Goal: Information Seeking & Learning: Learn about a topic

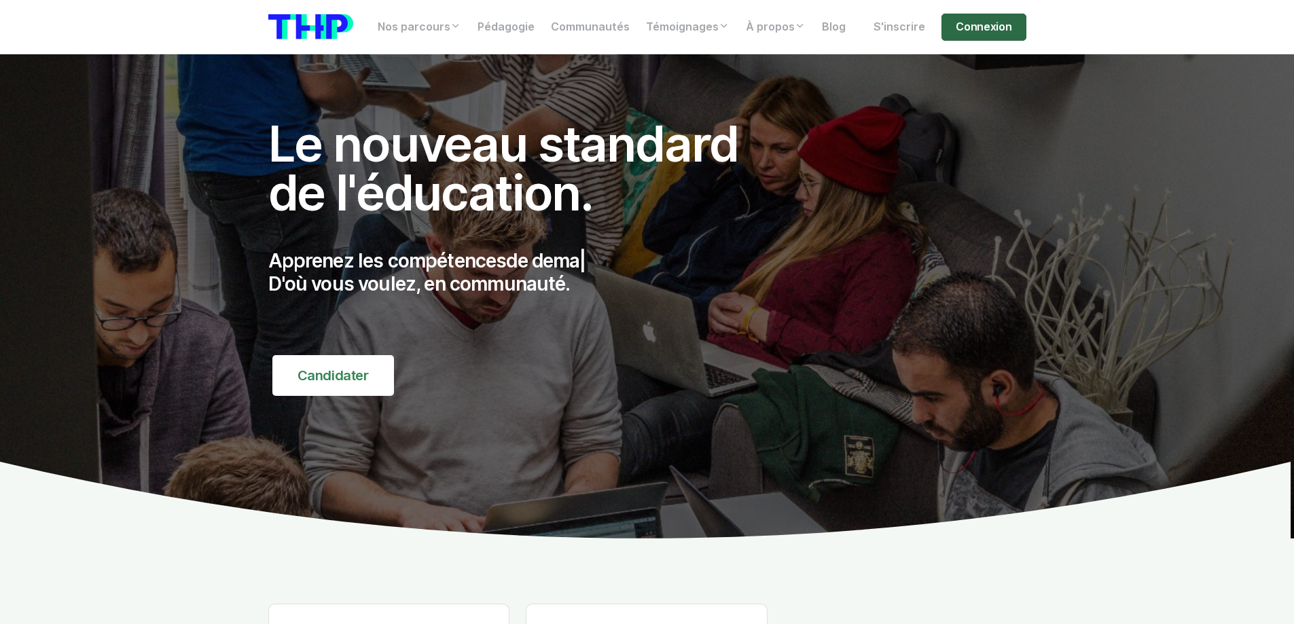
click at [986, 32] on link "Connexion" at bounding box center [983, 27] width 84 height 27
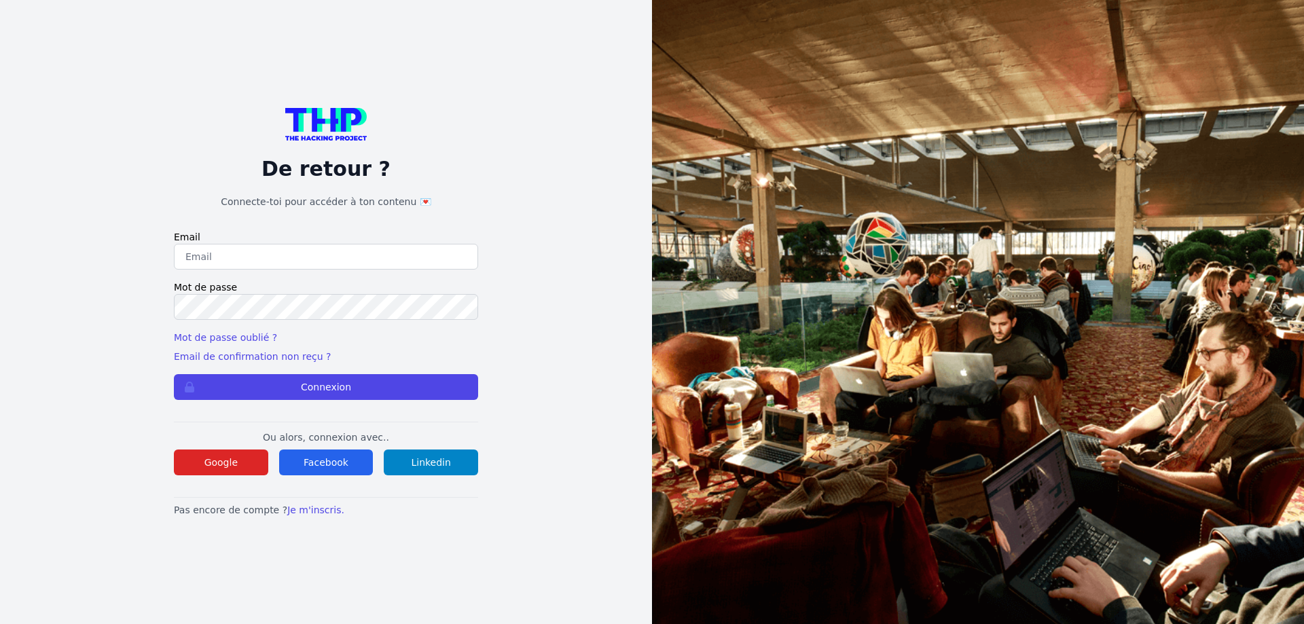
click at [261, 257] on input "email" at bounding box center [326, 257] width 304 height 26
type input "lilian.h.l.muller@gmail.com"
click at [218, 320] on form "Email lilian.h.l.muller@gmail.com Mot de passe Mot de passe oublié ? Email de c…" at bounding box center [326, 315] width 304 height 170
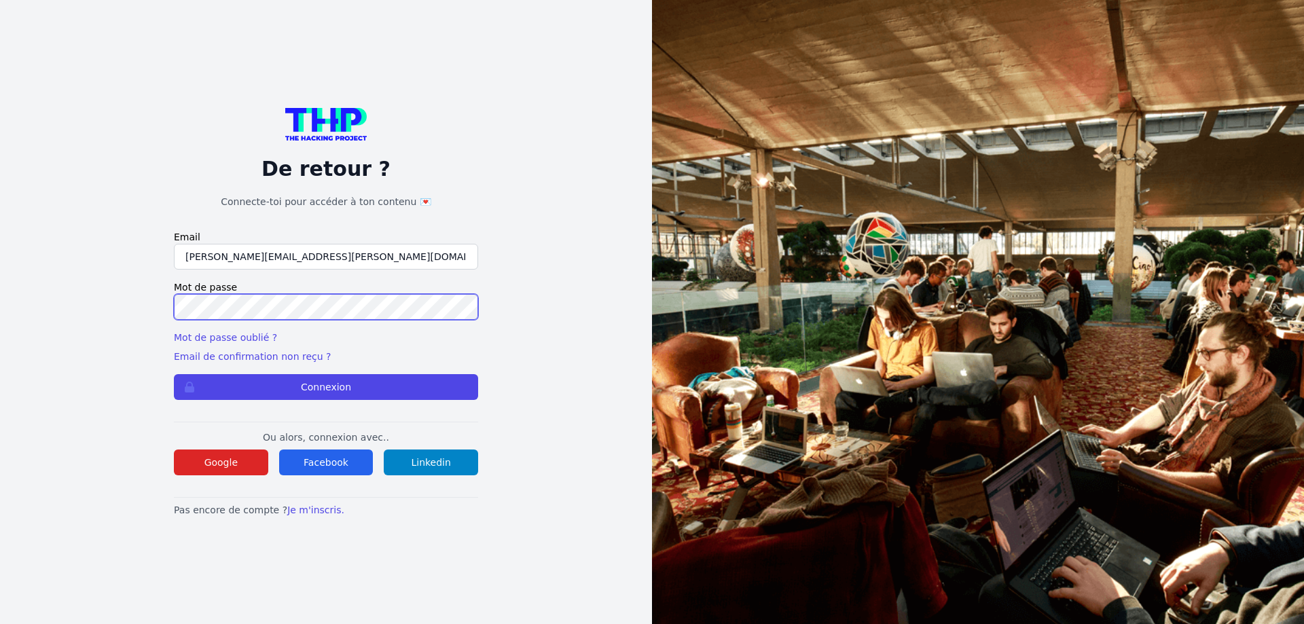
click at [174, 374] on button "Connexion" at bounding box center [326, 387] width 304 height 26
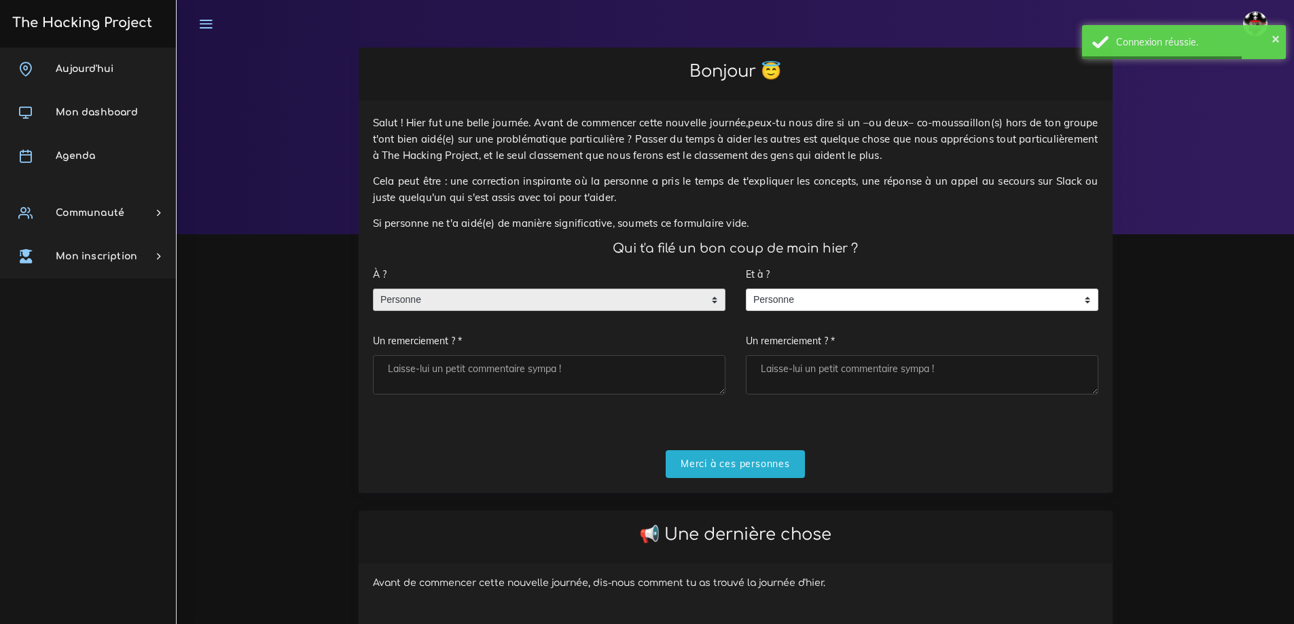
click at [426, 295] on span "Personne" at bounding box center [539, 300] width 331 height 22
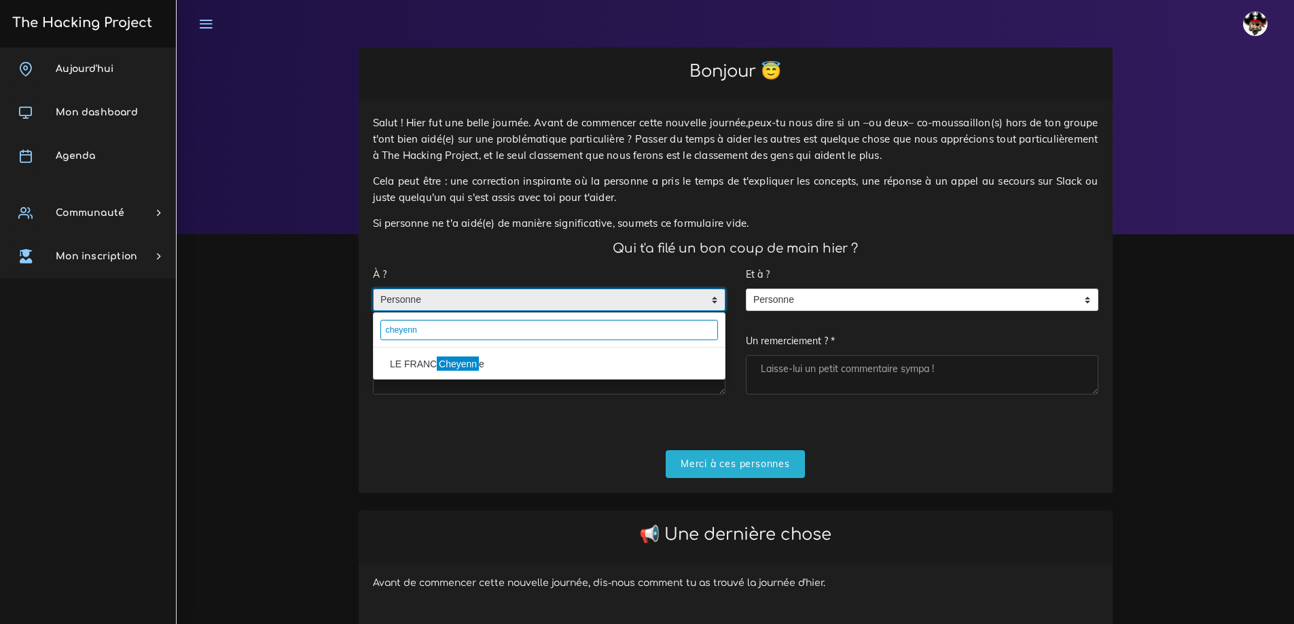
type input "cheyenn"
click at [475, 361] on li "LE FRANC Cheyenn e" at bounding box center [549, 364] width 351 height 22
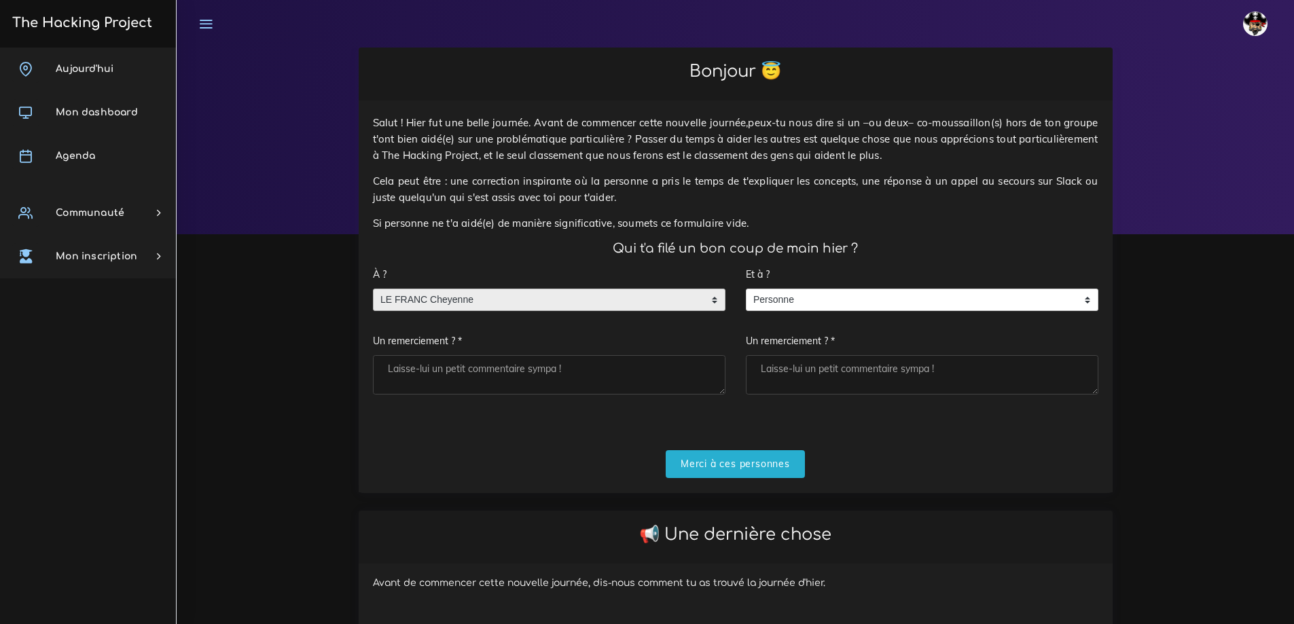
click at [469, 374] on textarea "Un remerciement ? *" at bounding box center [549, 374] width 352 height 39
type textarea "Merci"
drag, startPoint x: 722, startPoint y: 471, endPoint x: 697, endPoint y: 480, distance: 26.2
click at [722, 471] on input "Merci à ces personnes" at bounding box center [735, 464] width 139 height 28
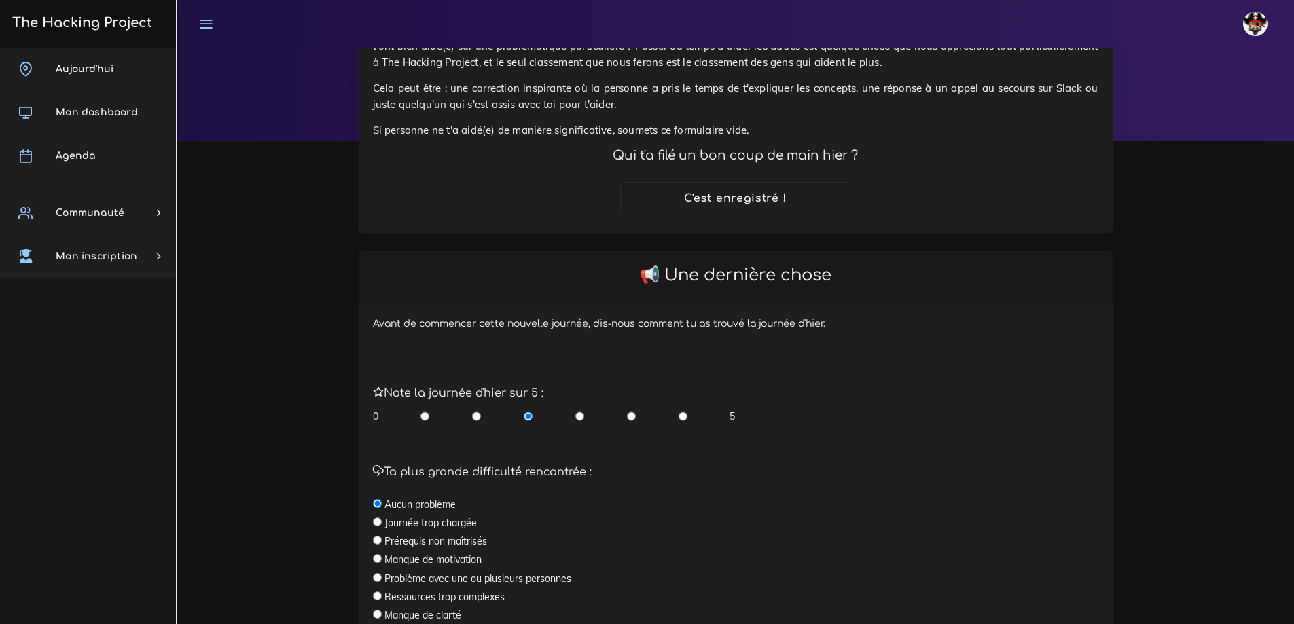
scroll to position [204, 0]
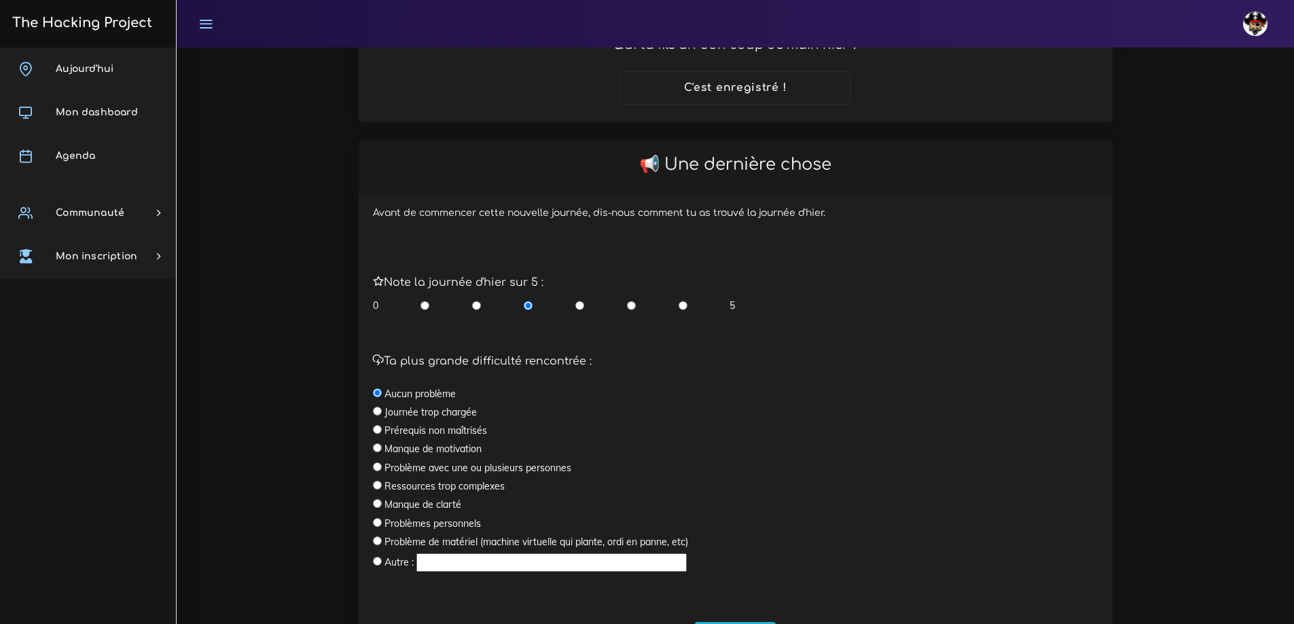
click at [681, 306] on input "radio" at bounding box center [682, 306] width 9 height 14
radio input "true"
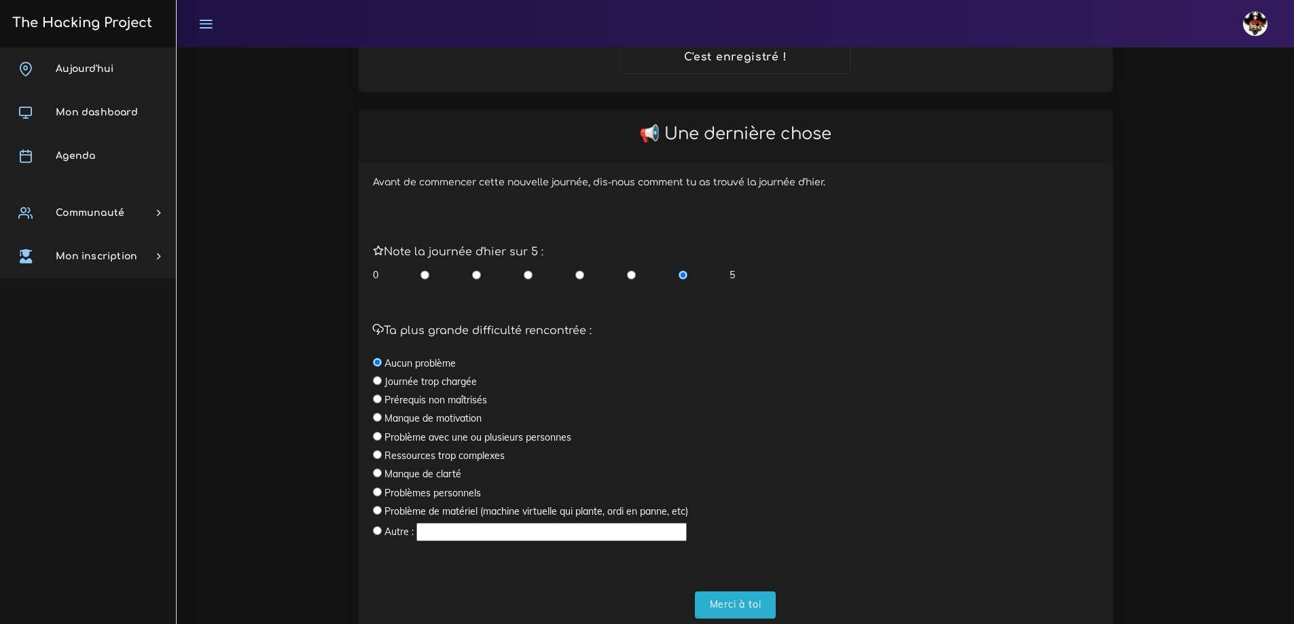
scroll to position [283, 0]
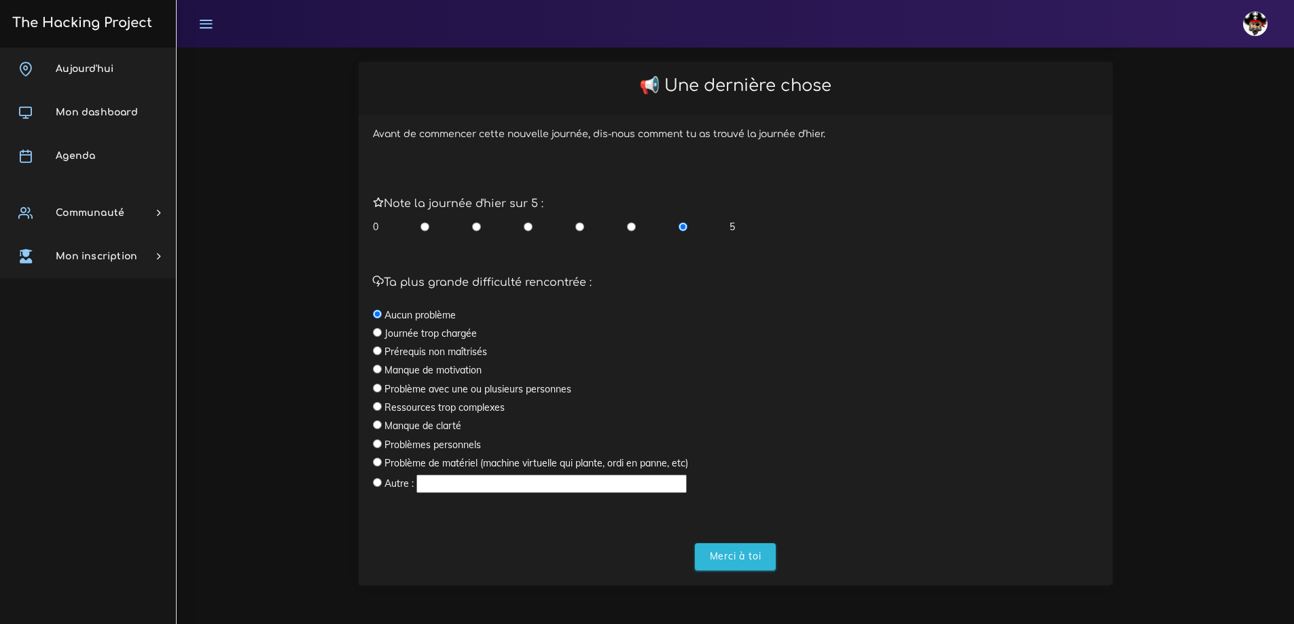
drag, startPoint x: 746, startPoint y: 556, endPoint x: 662, endPoint y: 547, distance: 84.0
click at [746, 556] on input "Merci à toi" at bounding box center [735, 557] width 81 height 28
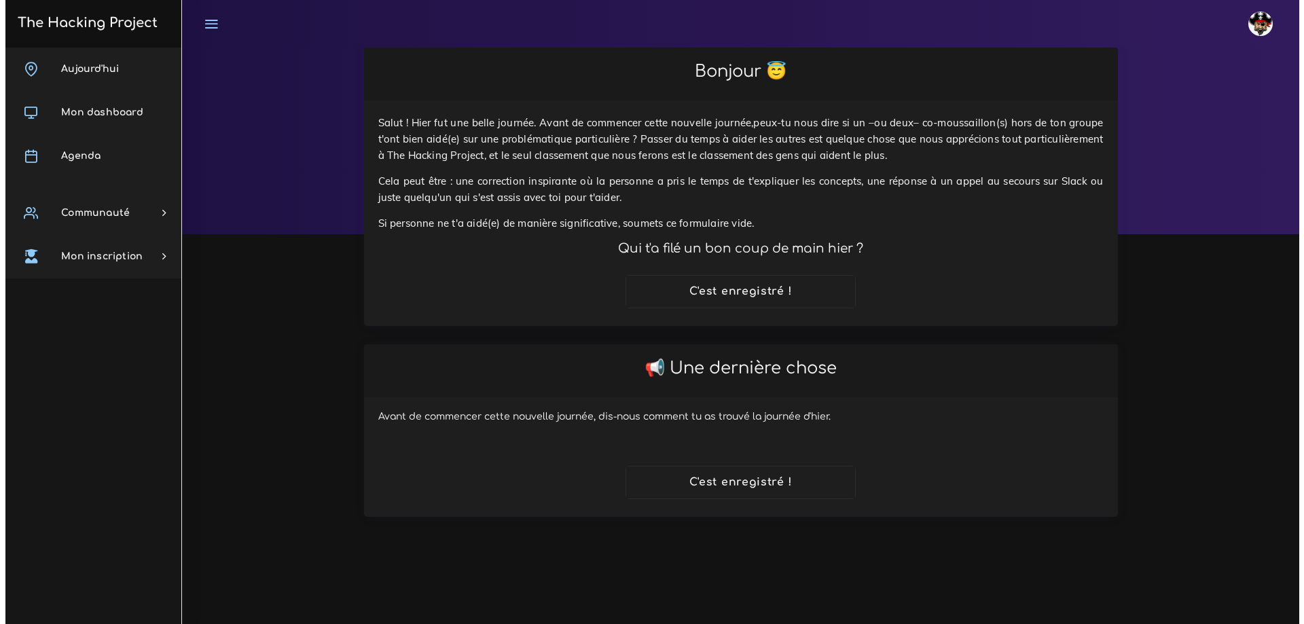
scroll to position [0, 0]
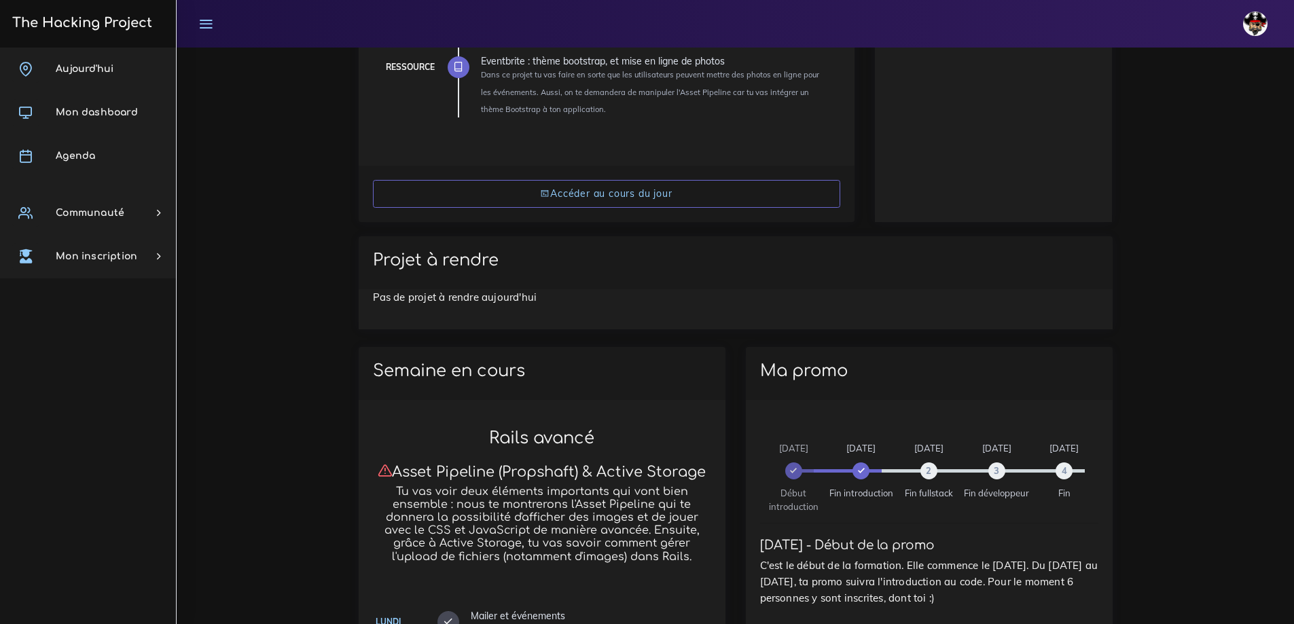
scroll to position [393, 0]
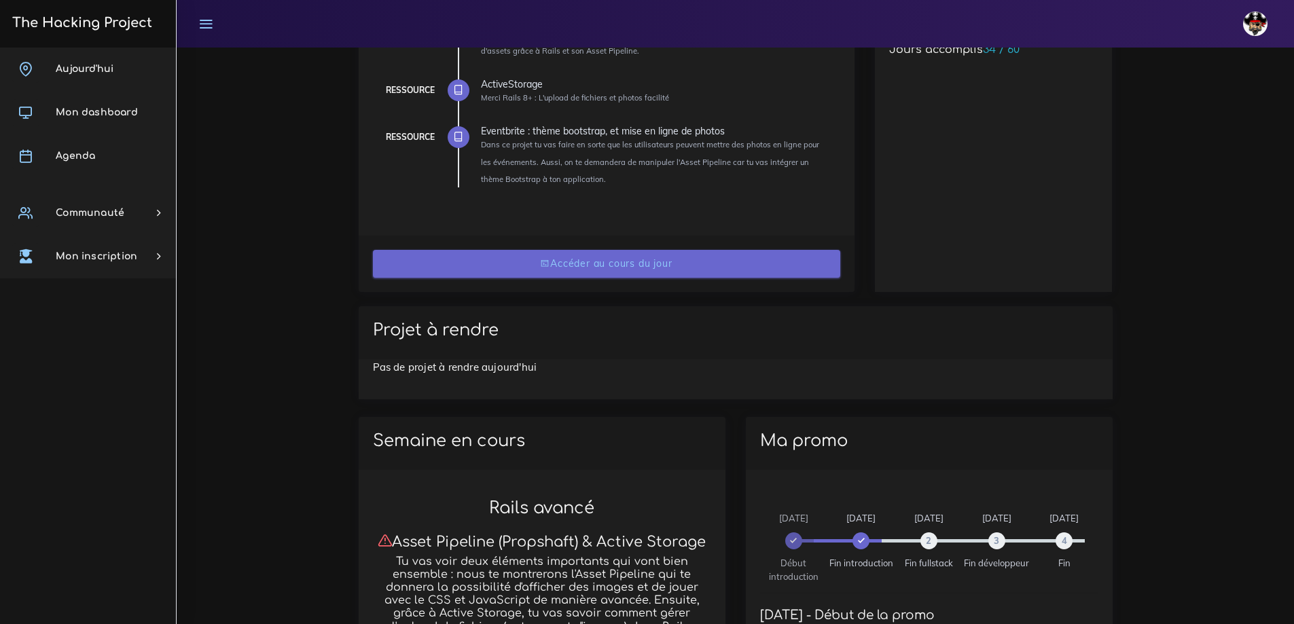
click at [602, 266] on link "Accéder au cours du jour" at bounding box center [606, 264] width 467 height 28
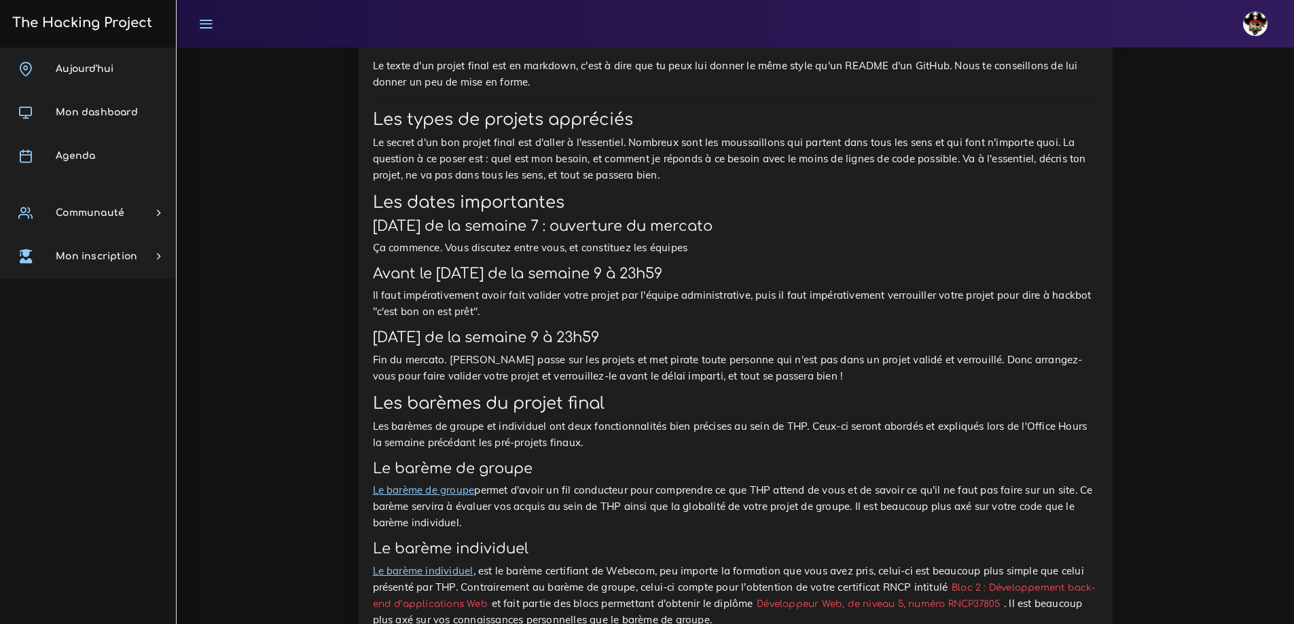
scroll to position [6290, 0]
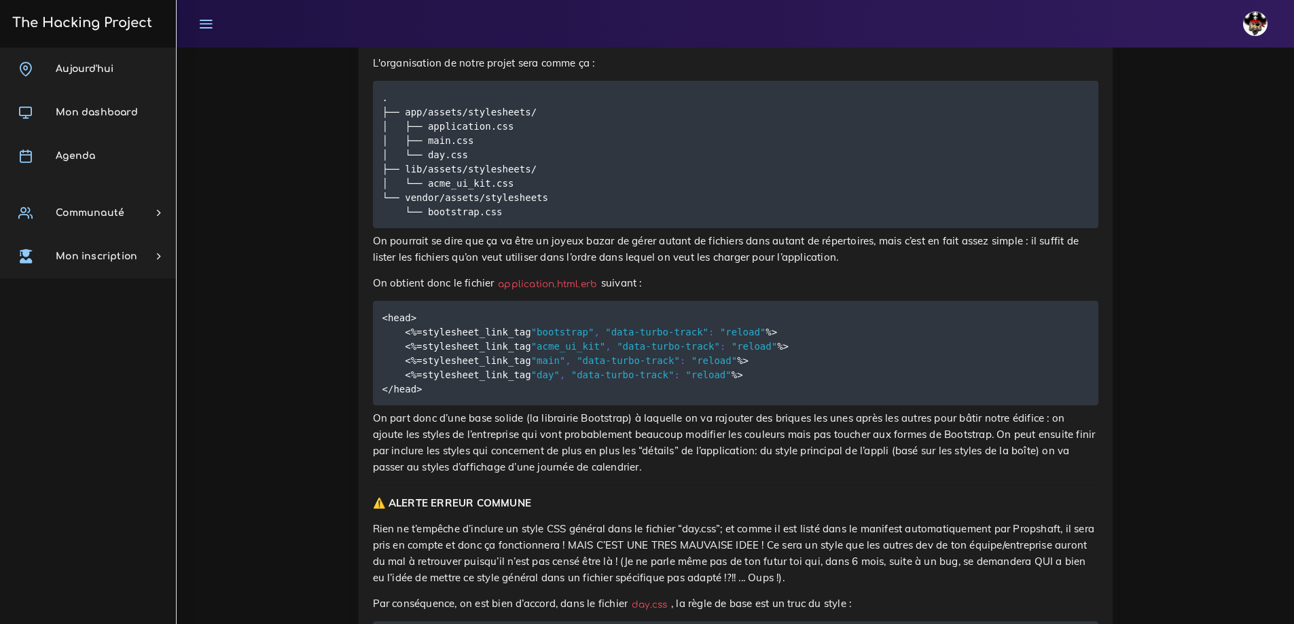
click at [582, 266] on p "On pourrait se dire que ça va être un joyeux bazar de gérer autant de fichiers …" at bounding box center [735, 249] width 725 height 33
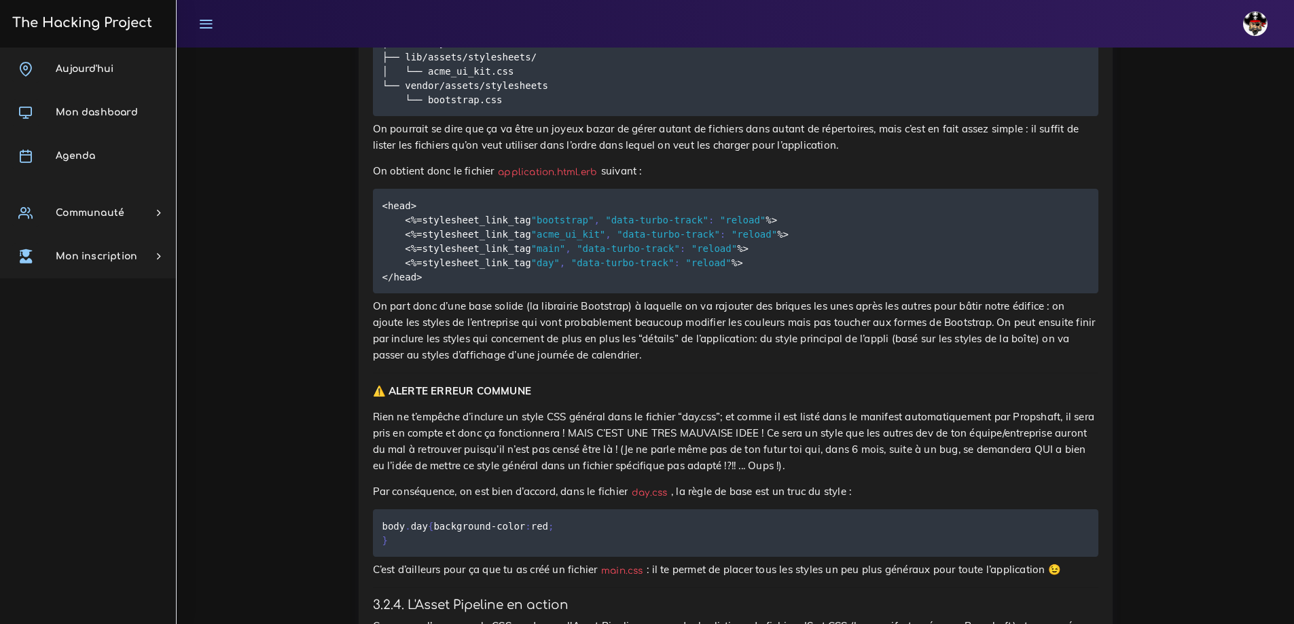
scroll to position [6426, 0]
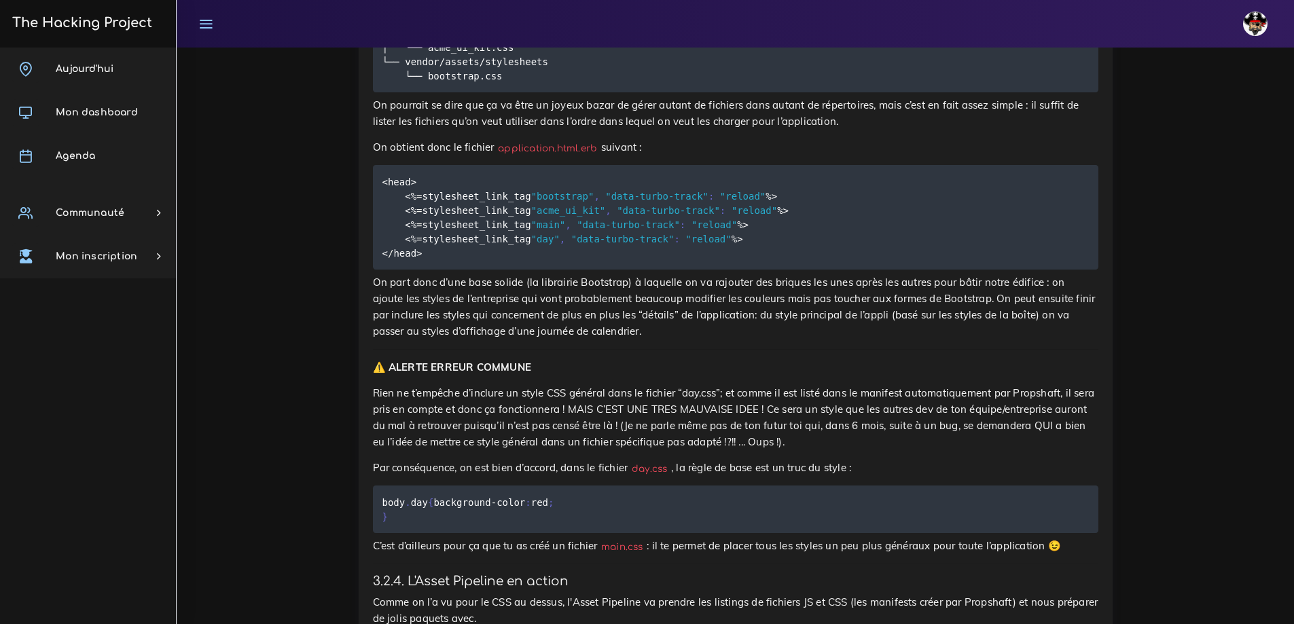
click at [452, 340] on p "On part donc d’une base solide (la librairie Bootstrap) à laquelle on va rajout…" at bounding box center [735, 306] width 725 height 65
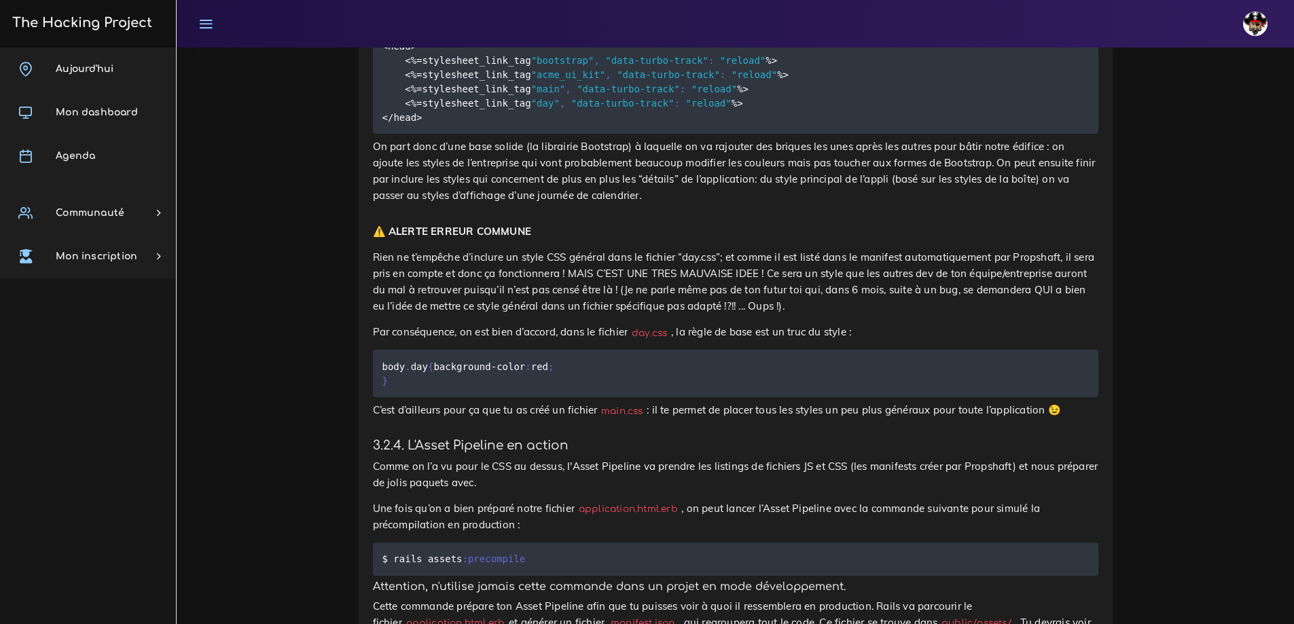
click at [472, 314] on p "Rien ne t’empêche d’inclure un style CSS général dans le fichier “day.css”; et …" at bounding box center [735, 281] width 725 height 65
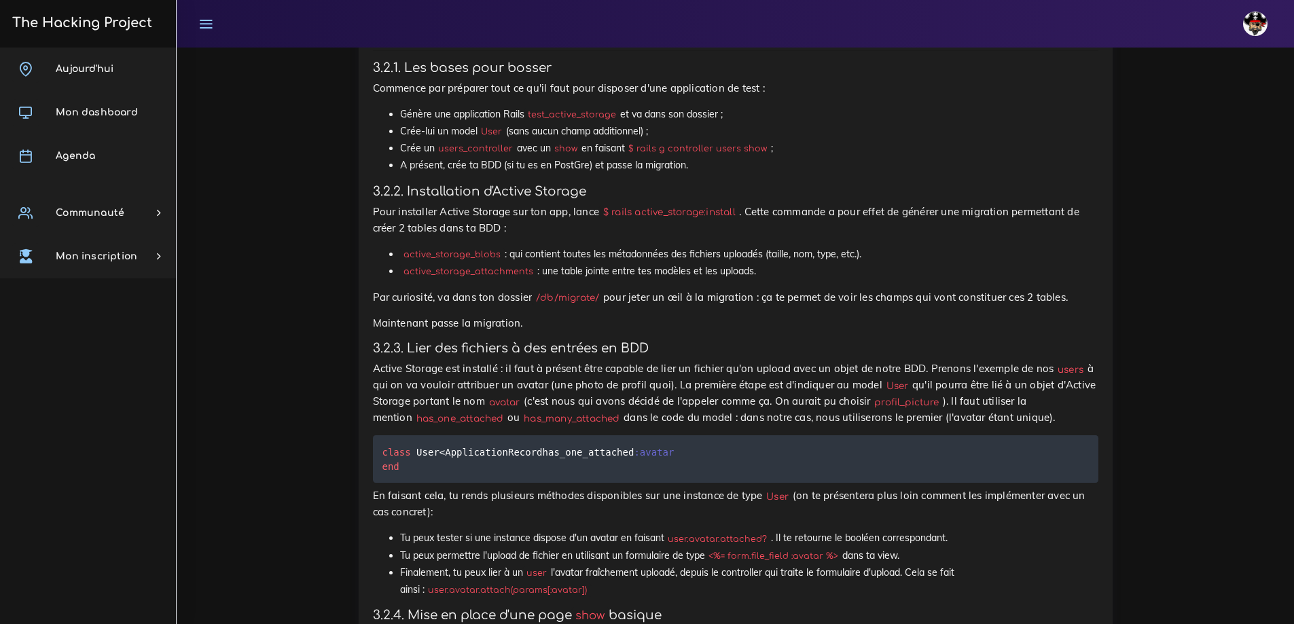
scroll to position [13311, 0]
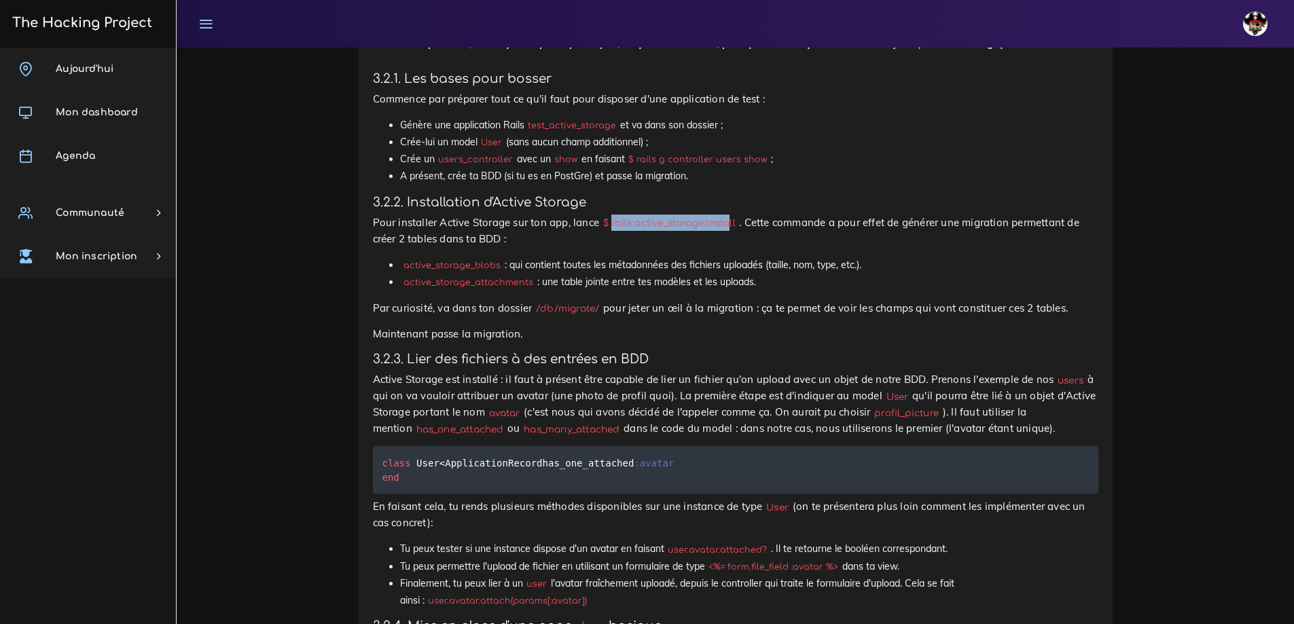
drag, startPoint x: 615, startPoint y: 329, endPoint x: 688, endPoint y: 346, distance: 74.5
click at [733, 230] on code "$ rails active_storage:install" at bounding box center [669, 223] width 140 height 14
drag, startPoint x: 613, startPoint y: 327, endPoint x: 740, endPoint y: 323, distance: 126.4
click at [739, 230] on code "$ rails active_storage:install" at bounding box center [669, 223] width 140 height 14
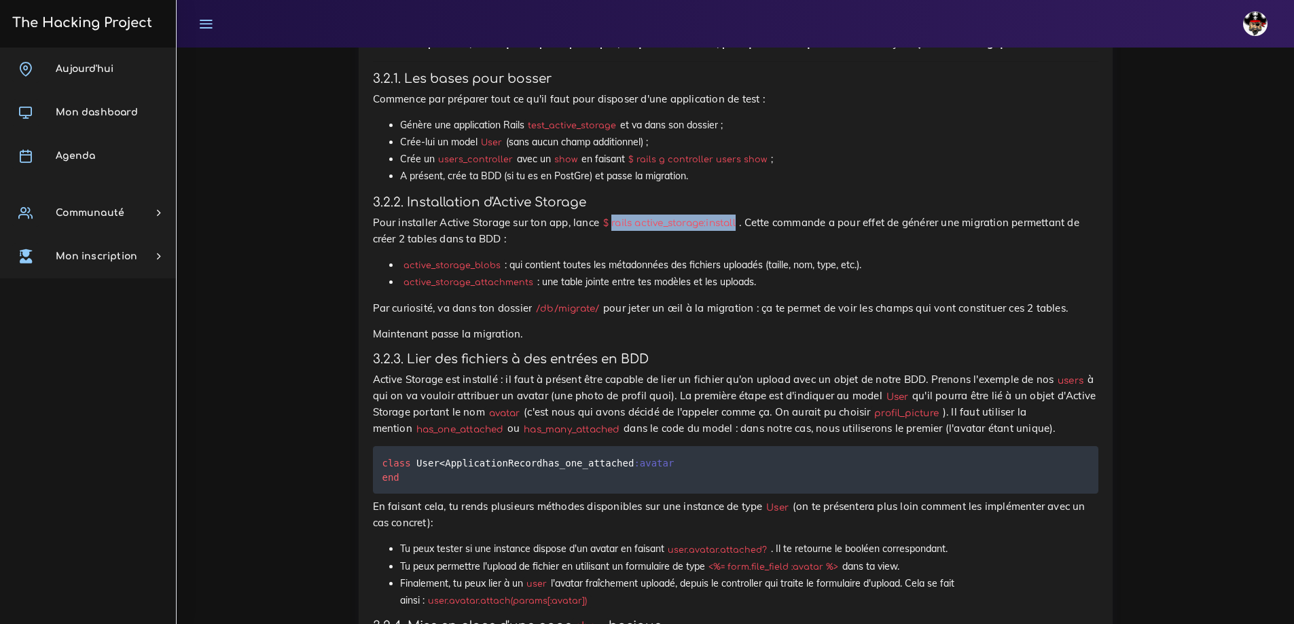
copy code "rails active_storage:install"
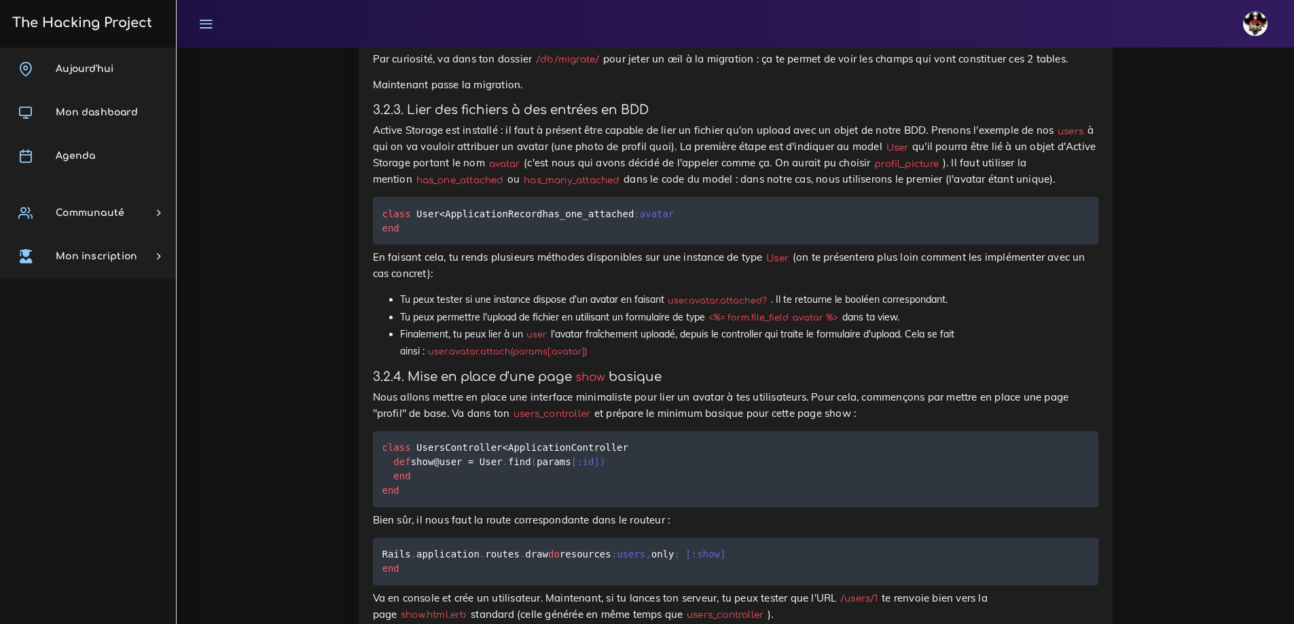
scroll to position [13582, 0]
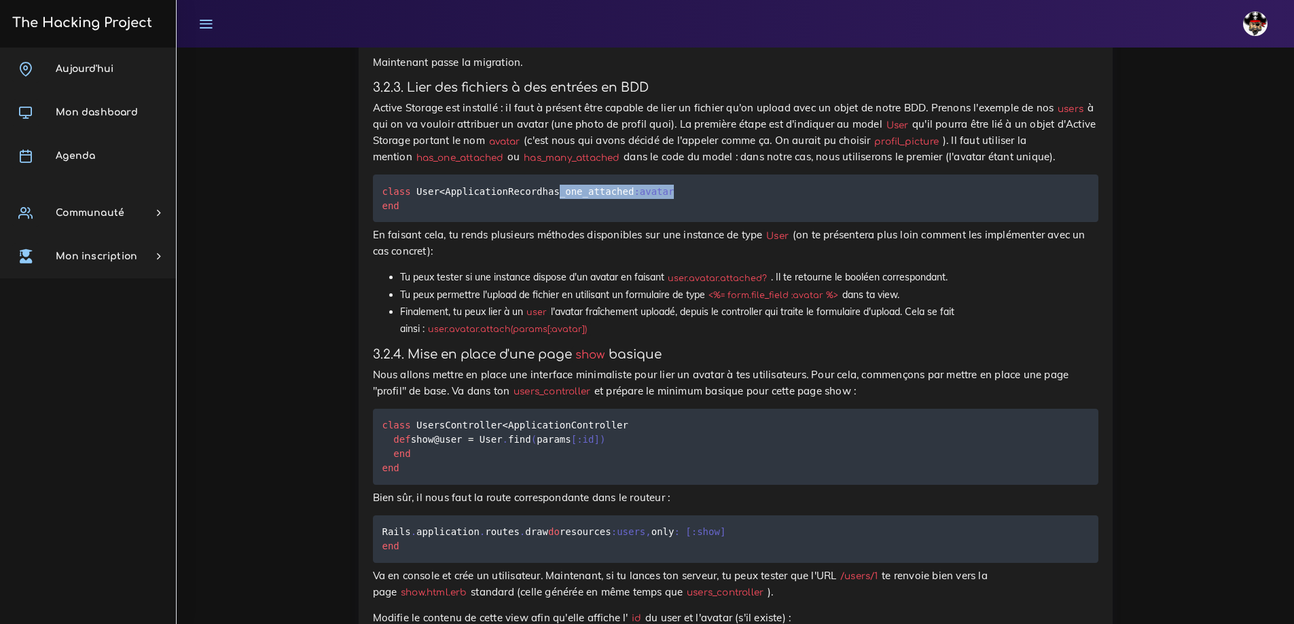
drag, startPoint x: 511, startPoint y: 308, endPoint x: 417, endPoint y: 301, distance: 94.0
click at [395, 222] on pre "class User < ApplicationRecord has_one_attached :avatar end" at bounding box center [735, 199] width 725 height 48
copy code "has_one_attached :avatar"
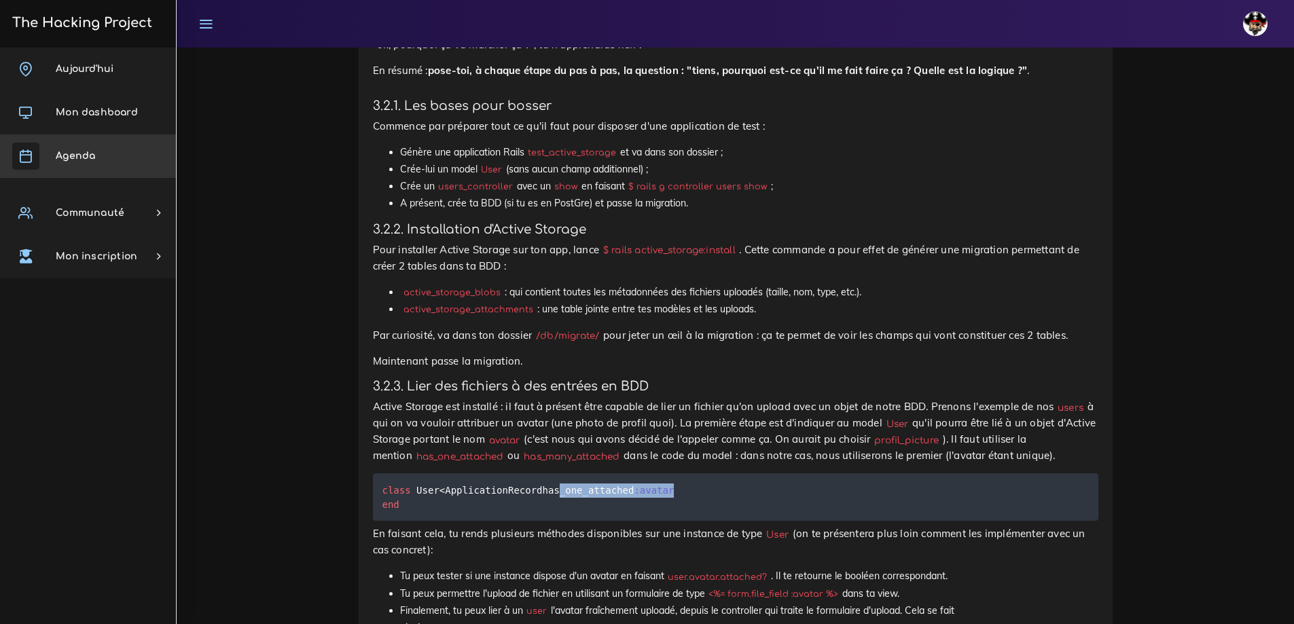
scroll to position [13243, 0]
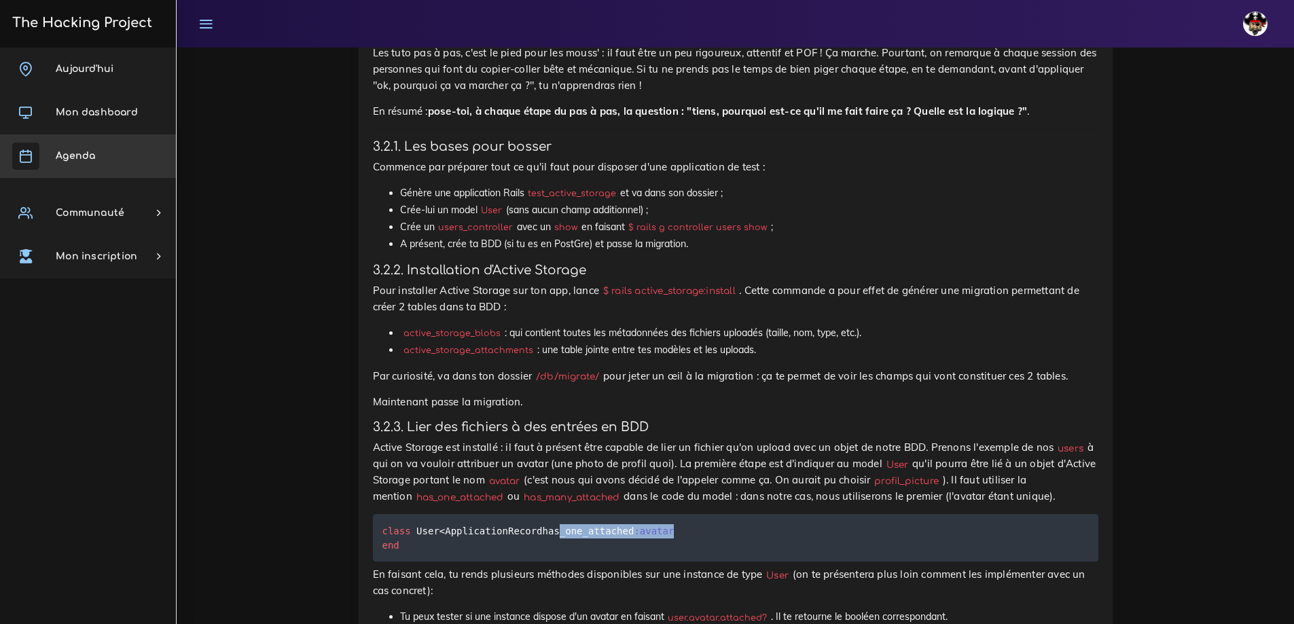
click at [65, 155] on span "Agenda" at bounding box center [75, 156] width 39 height 10
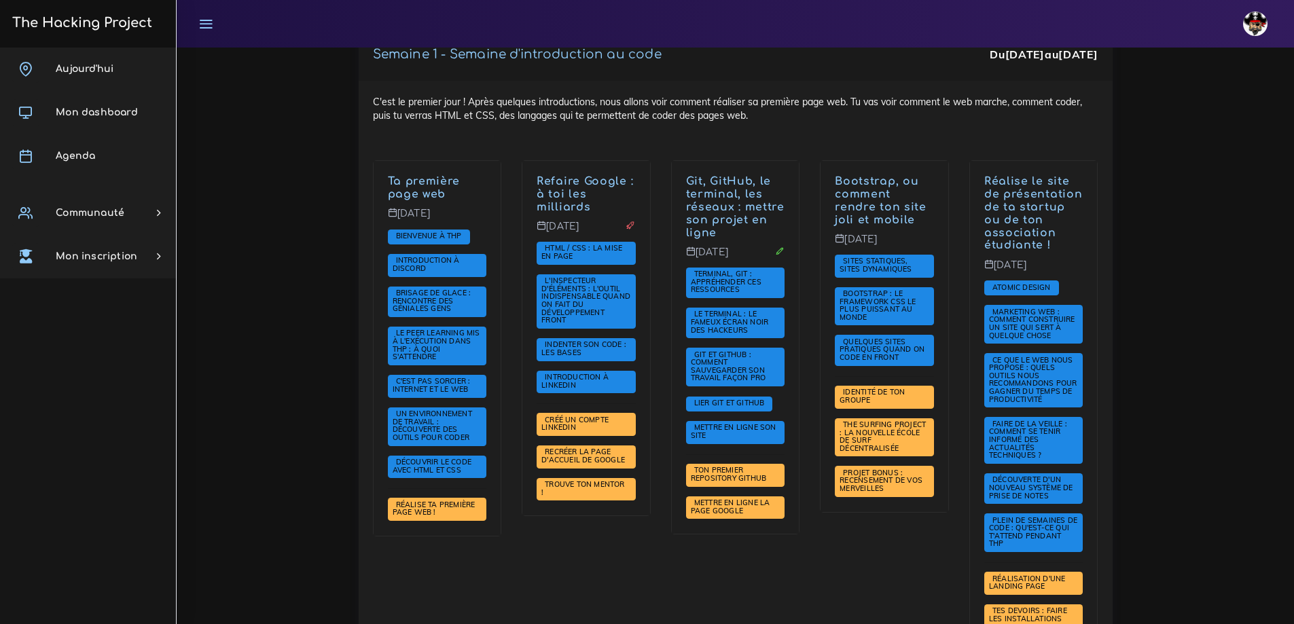
scroll to position [3074, 0]
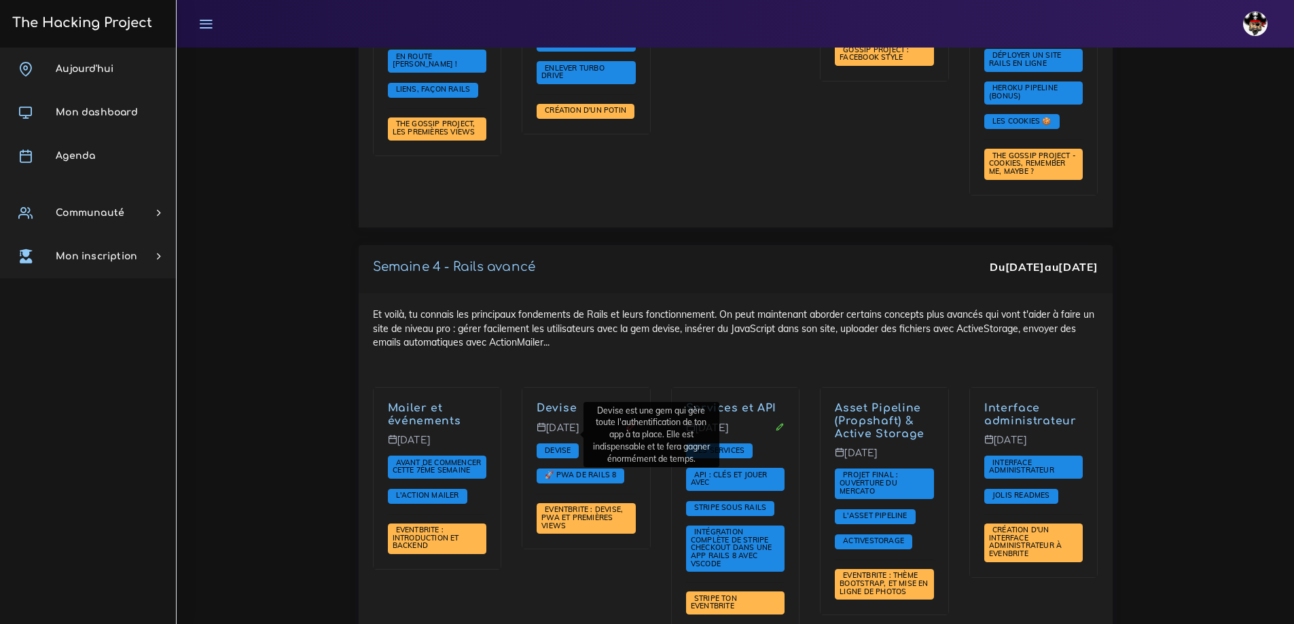
drag, startPoint x: 573, startPoint y: 437, endPoint x: 616, endPoint y: 423, distance: 45.1
click at [573, 446] on span "Devise" at bounding box center [557, 451] width 33 height 10
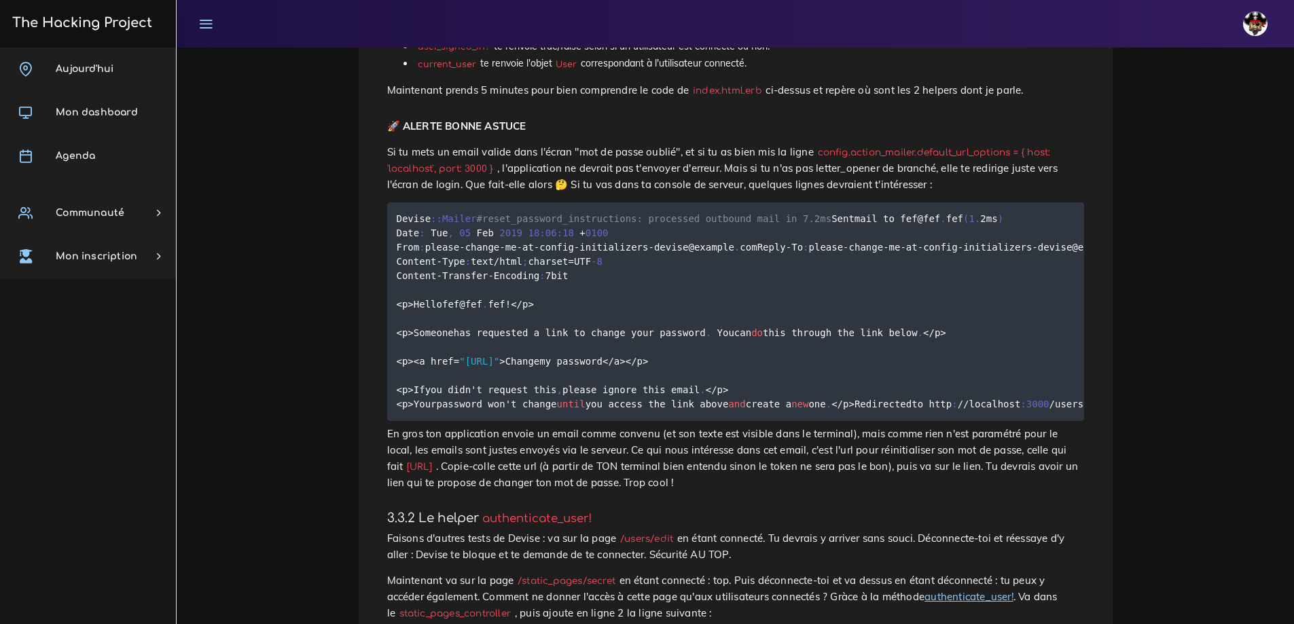
scroll to position [4278, 0]
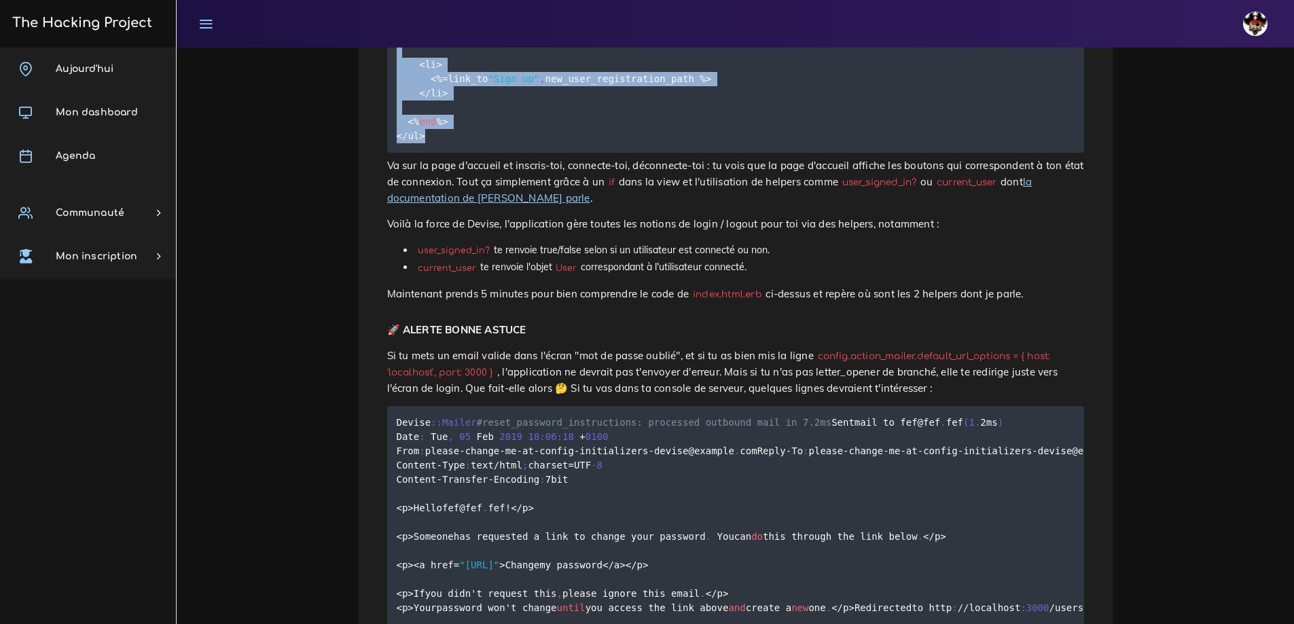
drag, startPoint x: 440, startPoint y: 557, endPoint x: 392, endPoint y: 158, distance: 401.6
copy code "<ul> <% if user_signed_in ? %> <li> <% = link_to "Sign out" , destroy_user_sess…"
drag, startPoint x: 436, startPoint y: 561, endPoint x: 395, endPoint y: 157, distance: 406.1
